Goal: Task Accomplishment & Management: Manage account settings

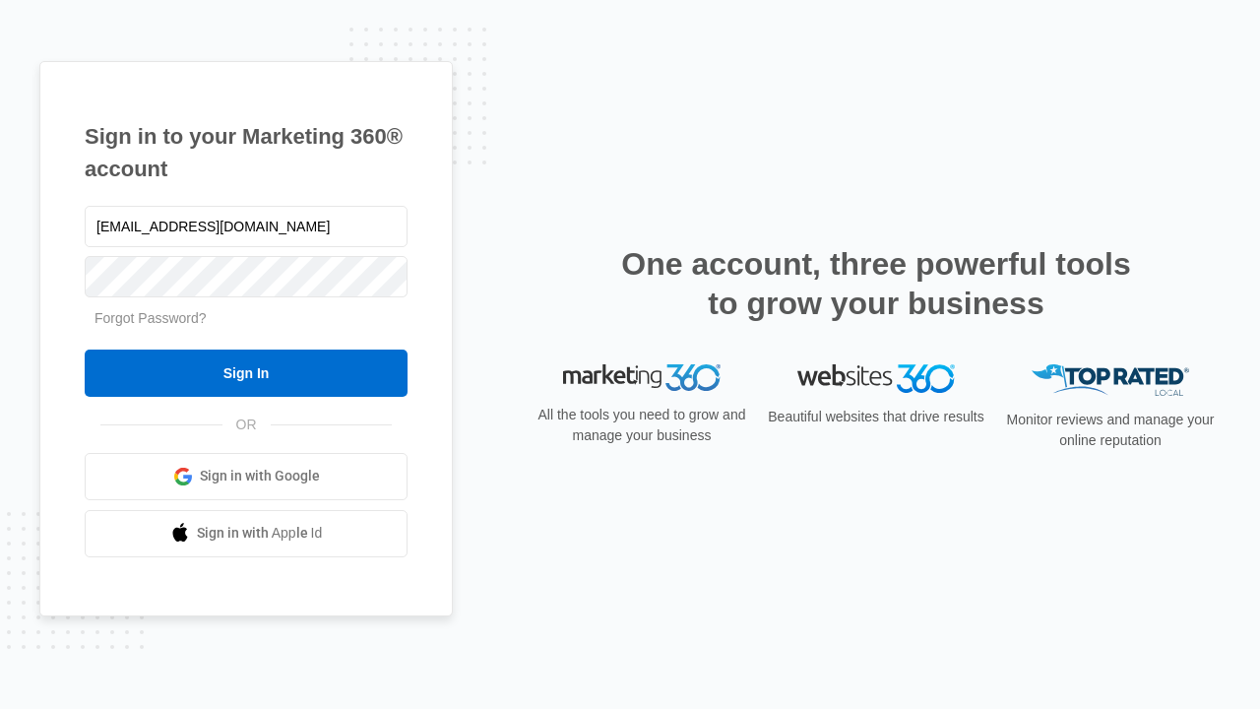
type input "[EMAIL_ADDRESS][DOMAIN_NAME]"
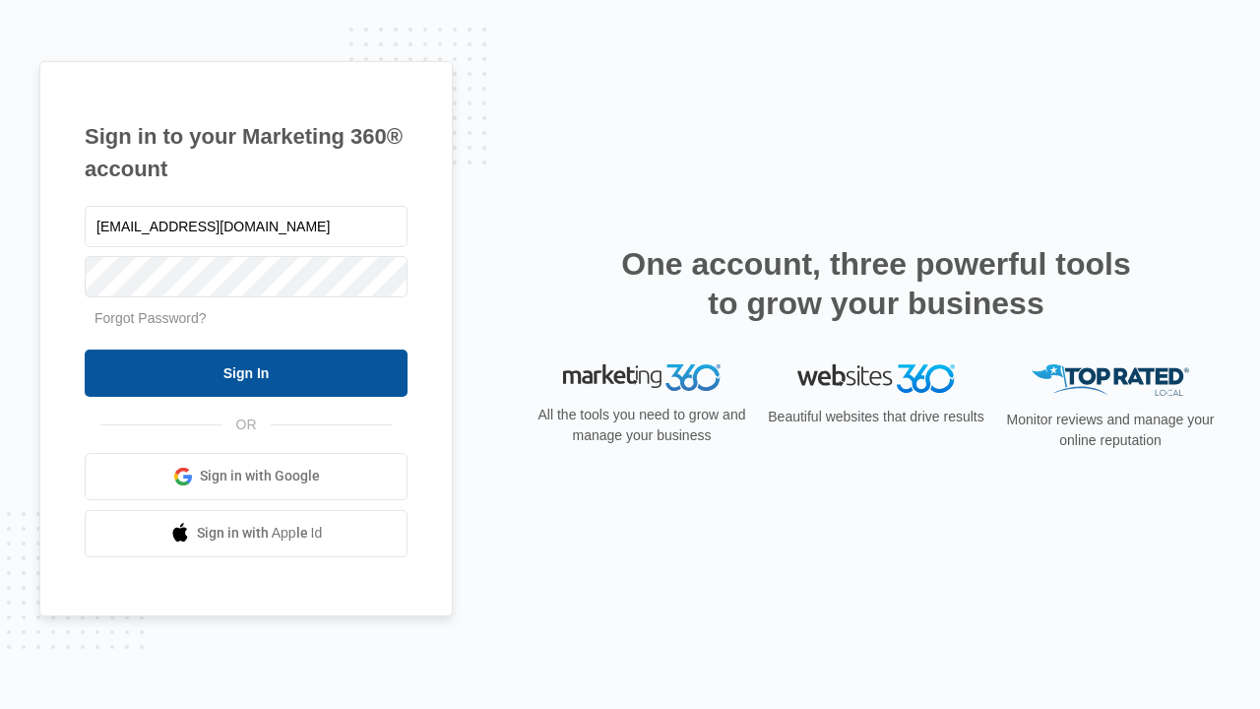
click at [246, 372] on input "Sign In" at bounding box center [246, 372] width 323 height 47
